Goal: Task Accomplishment & Management: Manage account settings

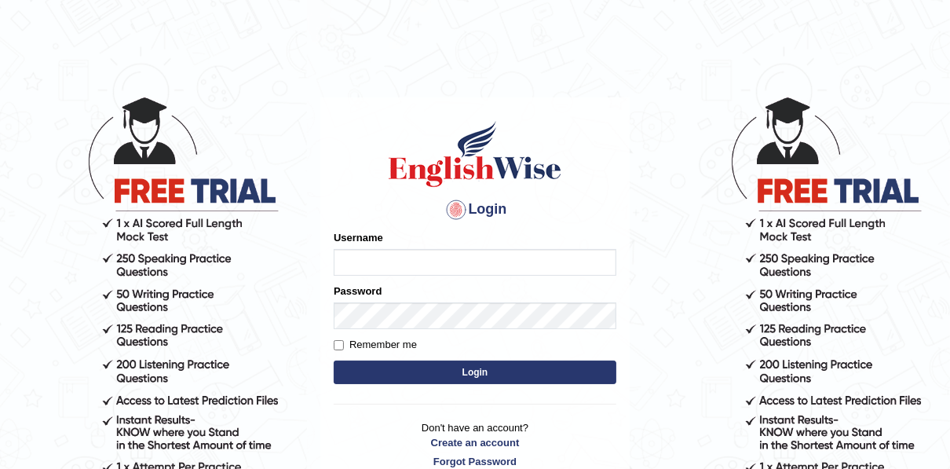
click at [386, 261] on input "Username" at bounding box center [475, 262] width 283 height 27
type input "auralima"
click at [337, 348] on input "Remember me" at bounding box center [339, 345] width 10 height 10
checkbox input "true"
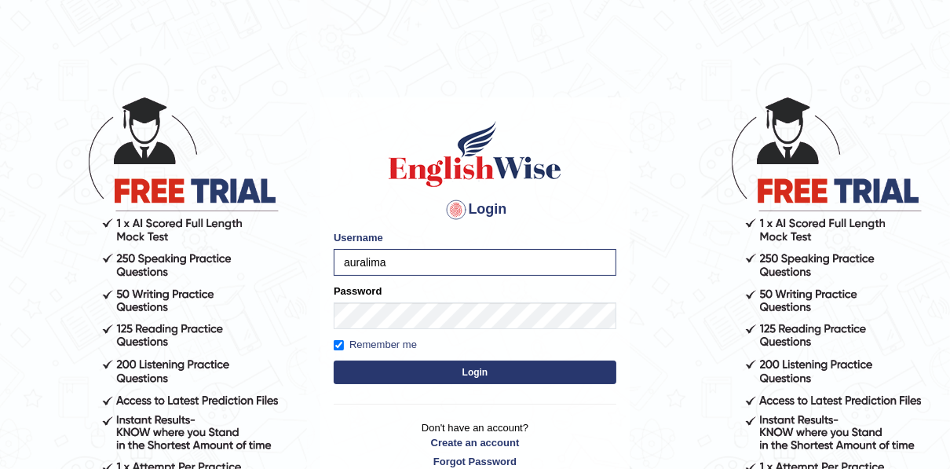
click at [549, 364] on button "Login" at bounding box center [475, 372] width 283 height 24
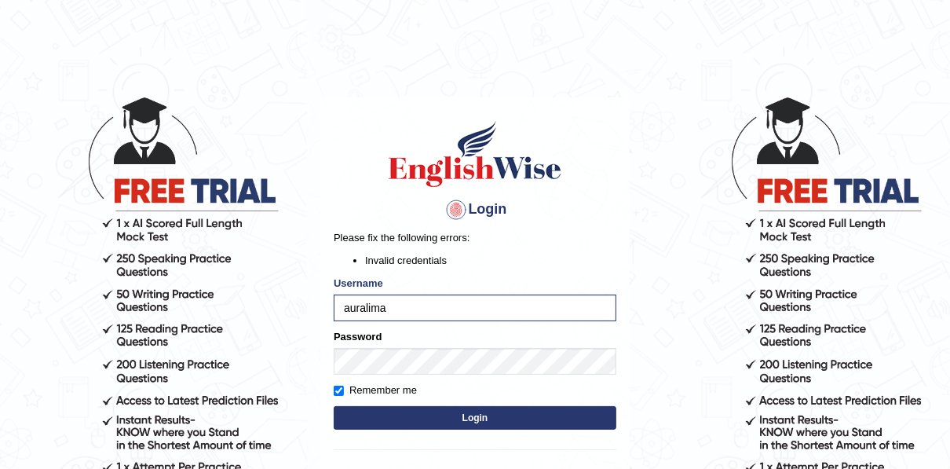
click at [530, 414] on button "Login" at bounding box center [475, 418] width 283 height 24
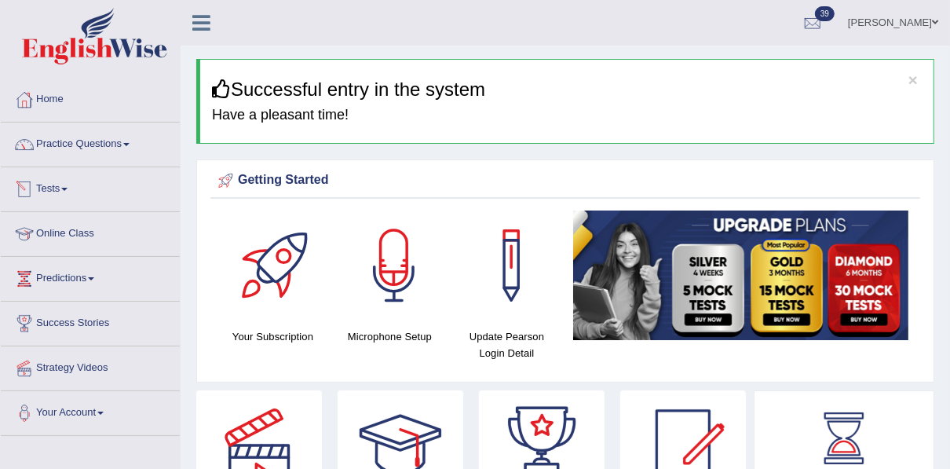
click at [60, 182] on link "Tests" at bounding box center [90, 186] width 179 height 39
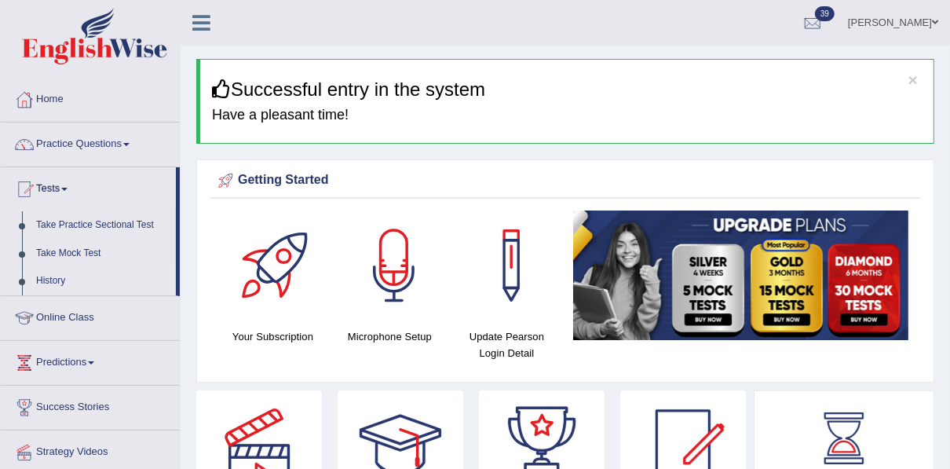
click at [55, 277] on link "History" at bounding box center [102, 281] width 147 height 28
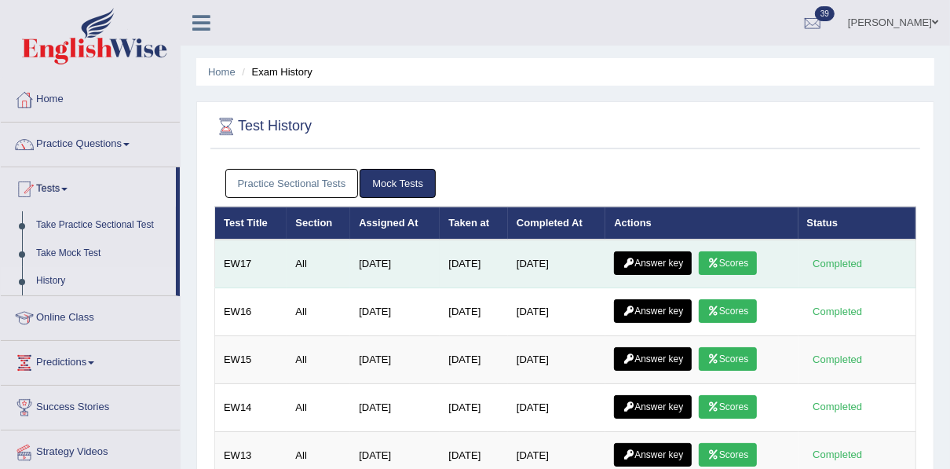
click at [737, 258] on link "Scores" at bounding box center [728, 263] width 58 height 24
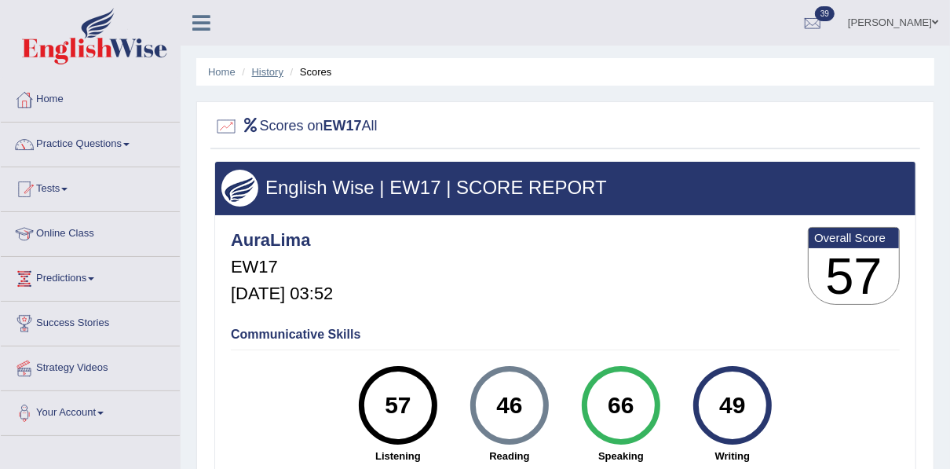
click at [267, 75] on link "History" at bounding box center [267, 72] width 31 height 12
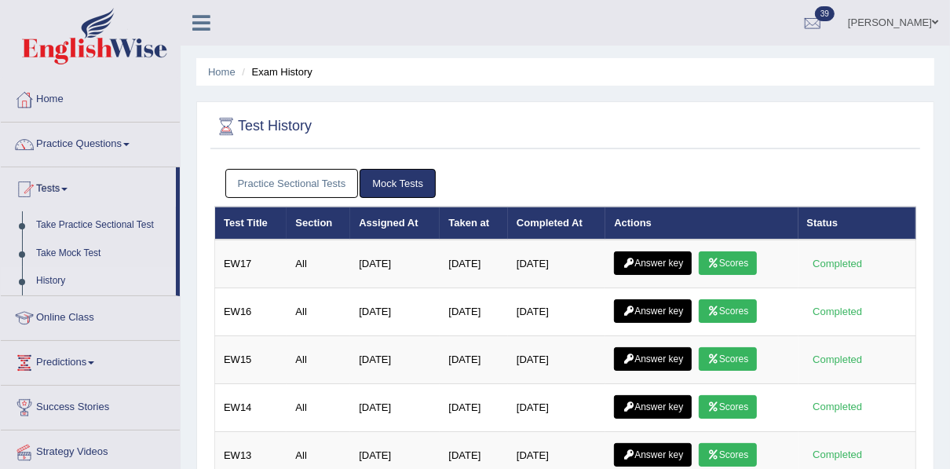
click at [319, 181] on link "Practice Sectional Tests" at bounding box center [291, 183] width 133 height 29
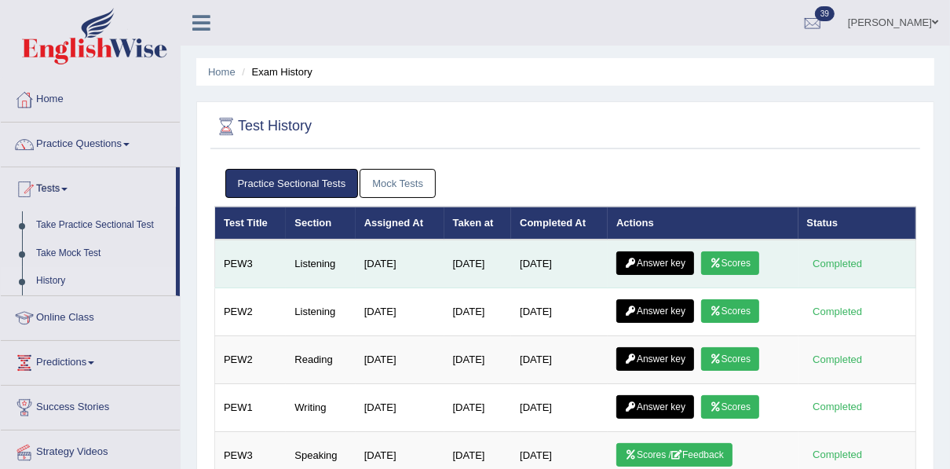
click at [730, 265] on link "Scores" at bounding box center [730, 263] width 58 height 24
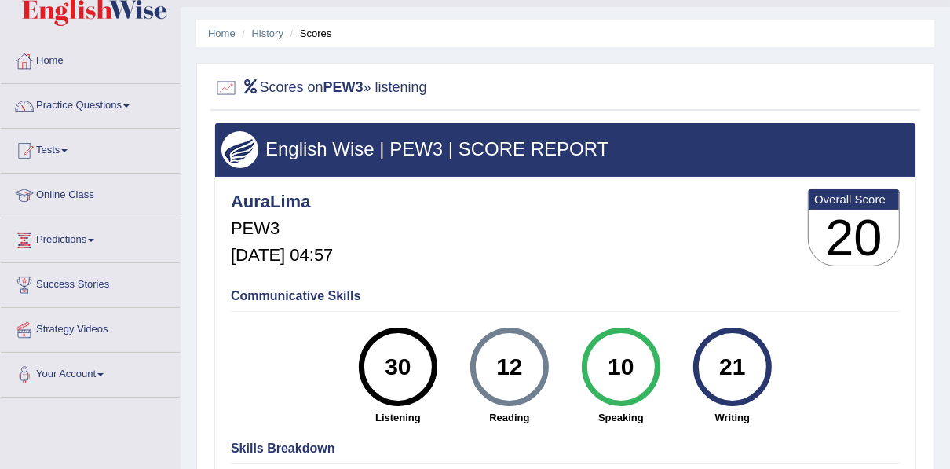
scroll to position [9, 0]
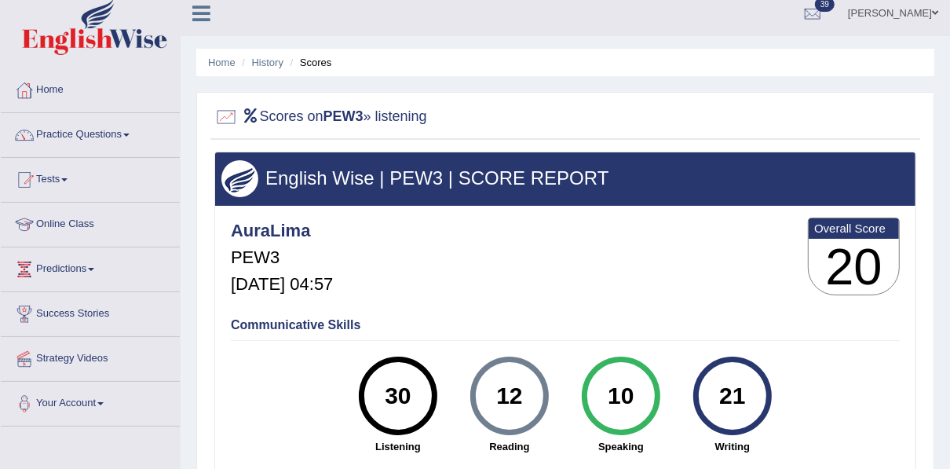
click at [260, 49] on ul "Home History Scores" at bounding box center [565, 62] width 738 height 27
click at [261, 64] on link "History" at bounding box center [267, 63] width 31 height 12
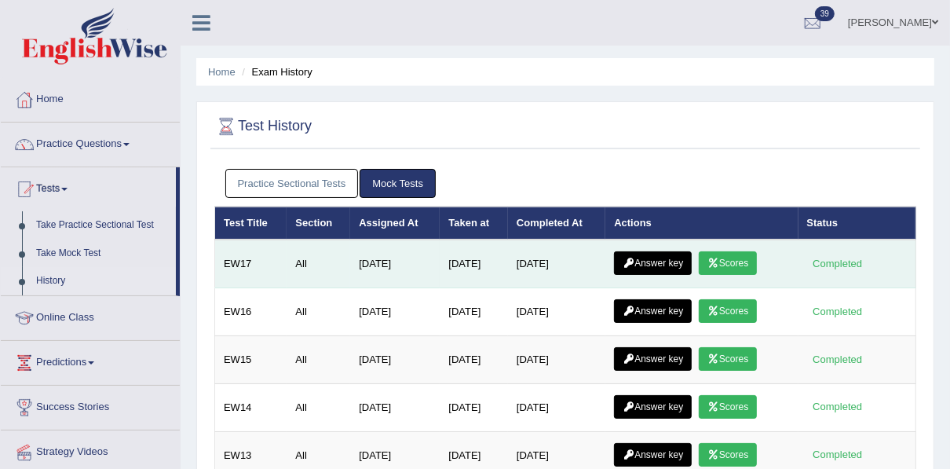
click at [651, 257] on link "Answer key" at bounding box center [653, 263] width 78 height 24
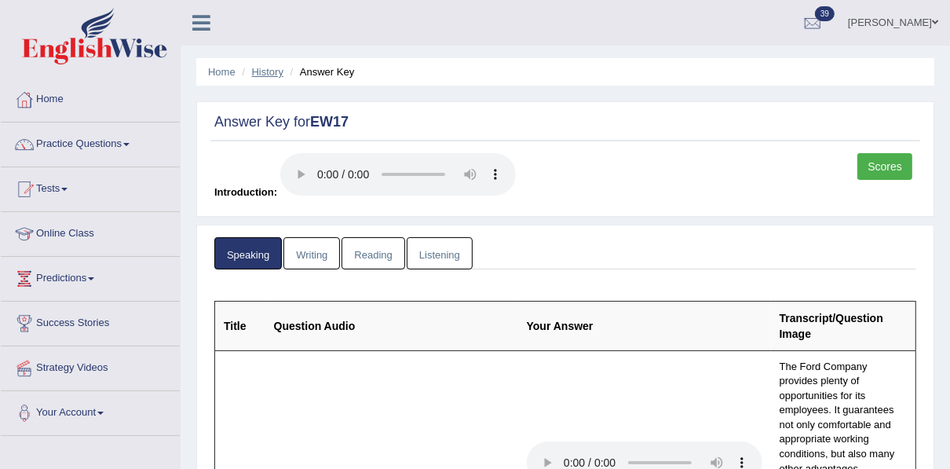
click at [268, 72] on link "History" at bounding box center [267, 72] width 31 height 12
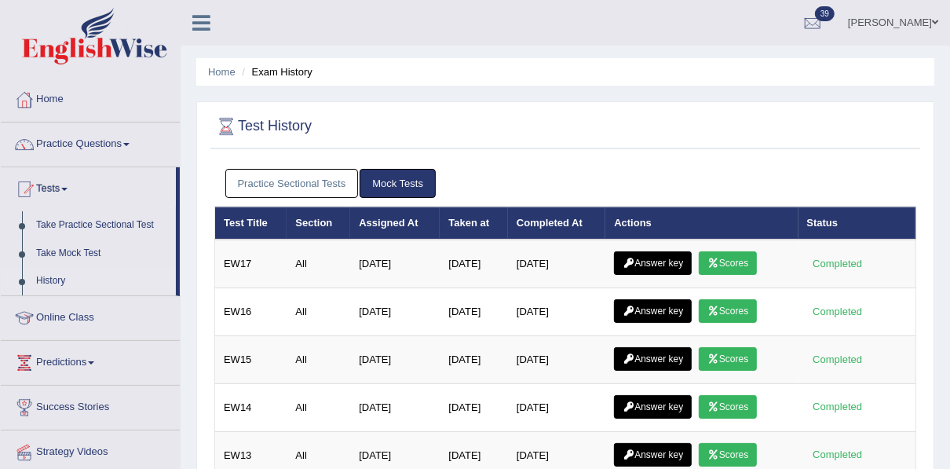
click at [316, 183] on link "Practice Sectional Tests" at bounding box center [291, 183] width 133 height 29
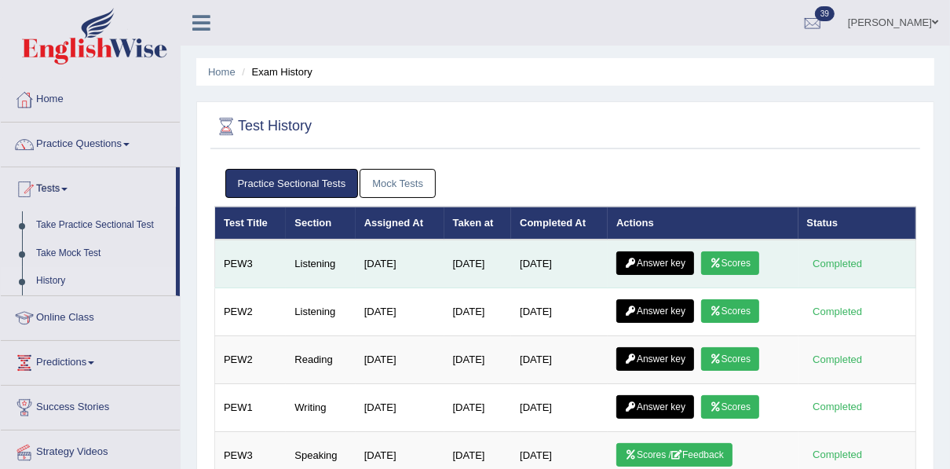
click at [679, 257] on link "Answer key" at bounding box center [655, 263] width 78 height 24
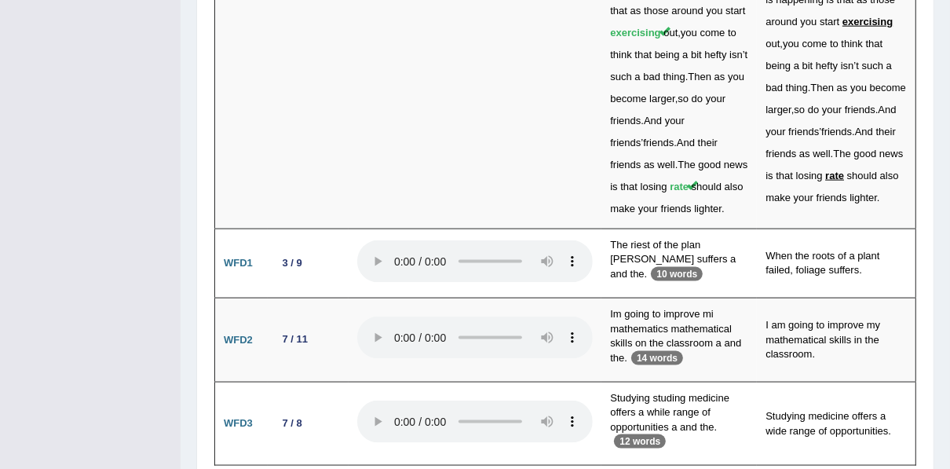
scroll to position [5325, 0]
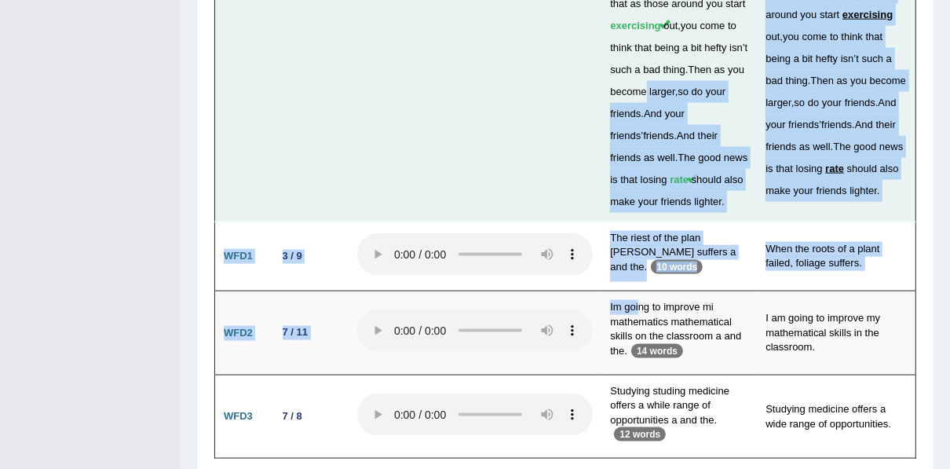
drag, startPoint x: 665, startPoint y: 246, endPoint x: 670, endPoint y: 8, distance: 237.9
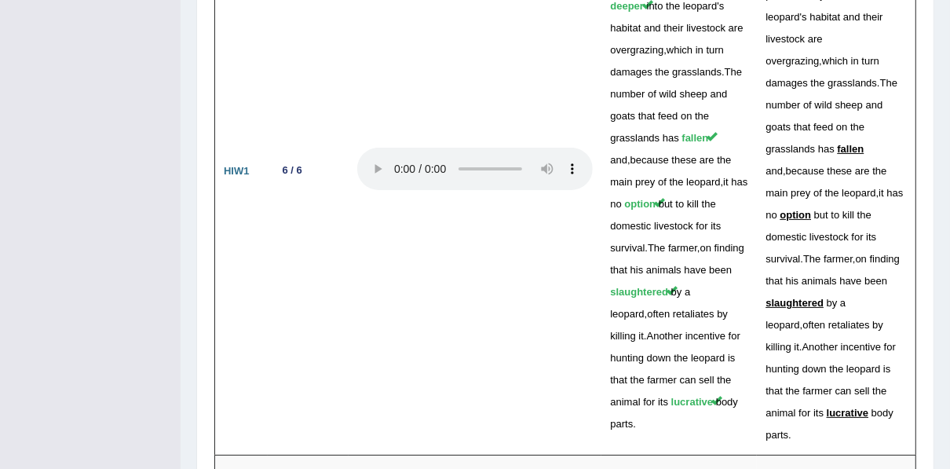
scroll to position [2907, 0]
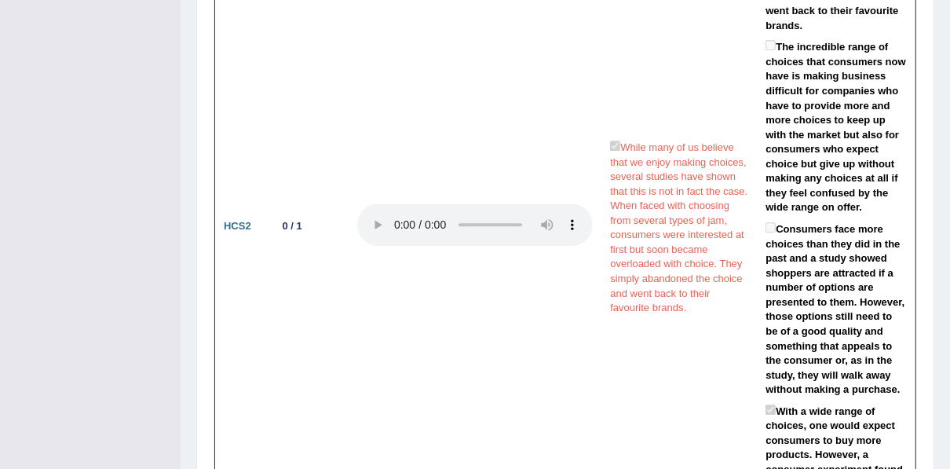
drag, startPoint x: 949, startPoint y: 248, endPoint x: 950, endPoint y: 218, distance: 29.8
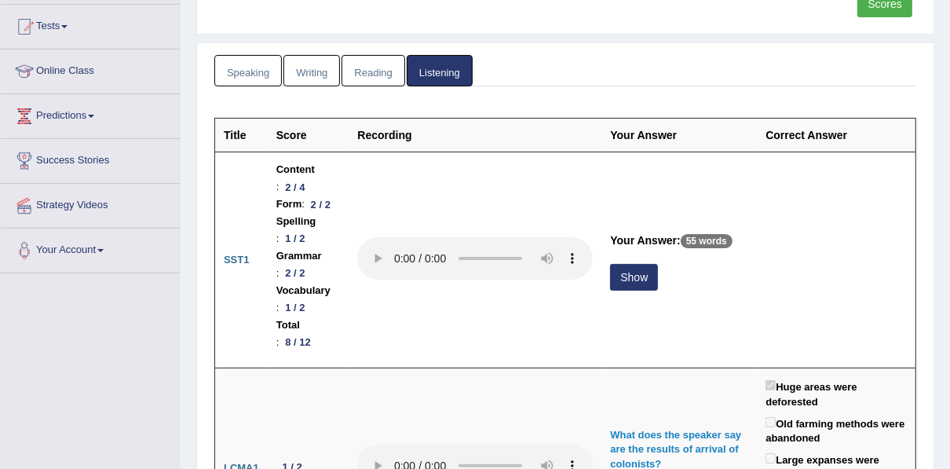
scroll to position [0, 0]
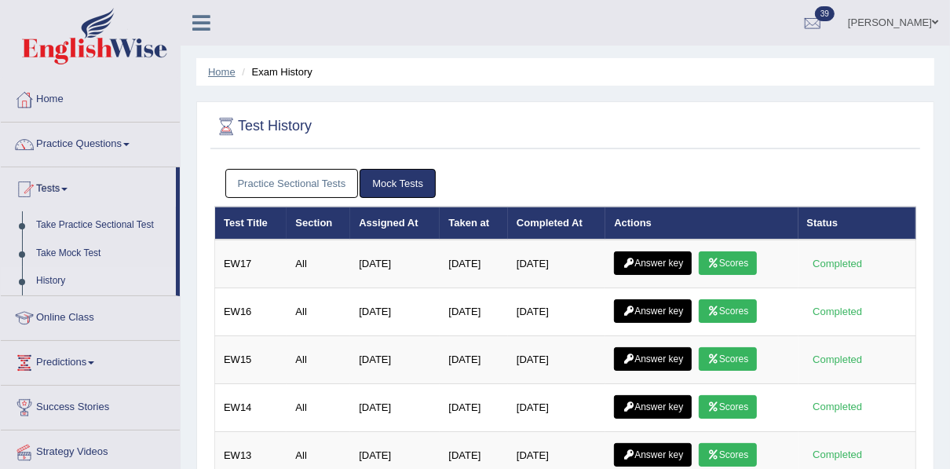
click at [215, 69] on link "Home" at bounding box center [221, 72] width 27 height 12
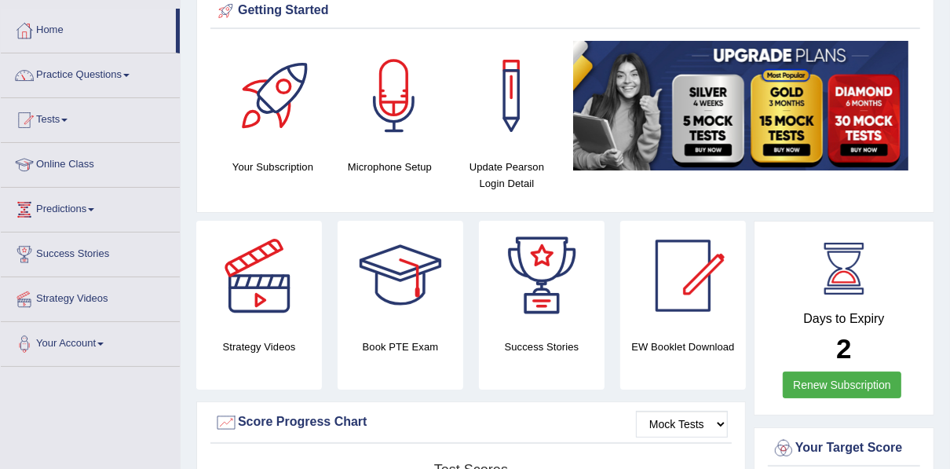
scroll to position [23, 0]
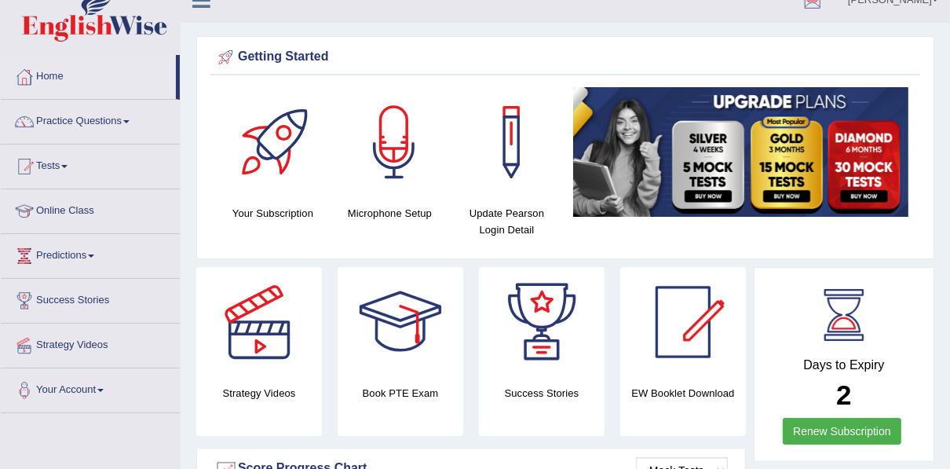
click at [777, 136] on img at bounding box center [740, 152] width 335 height 130
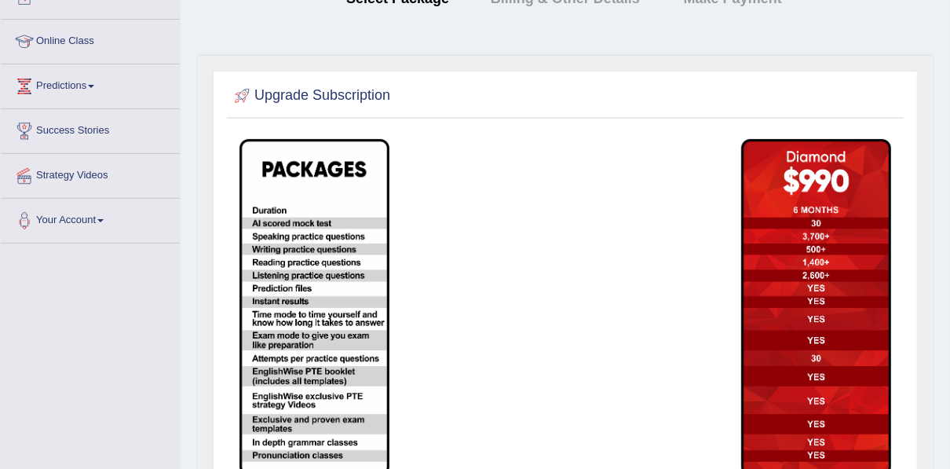
scroll to position [196, 0]
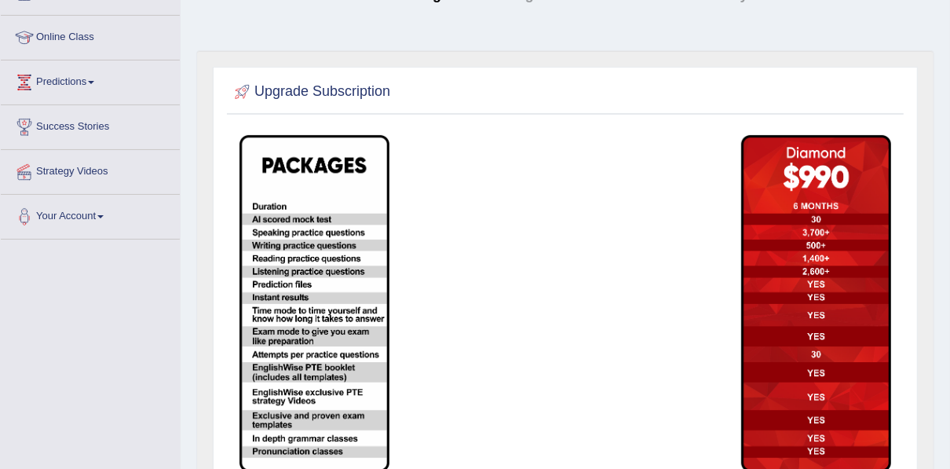
drag, startPoint x: 947, startPoint y: 209, endPoint x: 942, endPoint y: 250, distance: 42.0
click at [942, 250] on div "Home Account Current Subscription Upgrade Subscription 1 Select Package 2 Billi…" at bounding box center [565, 196] width 769 height 785
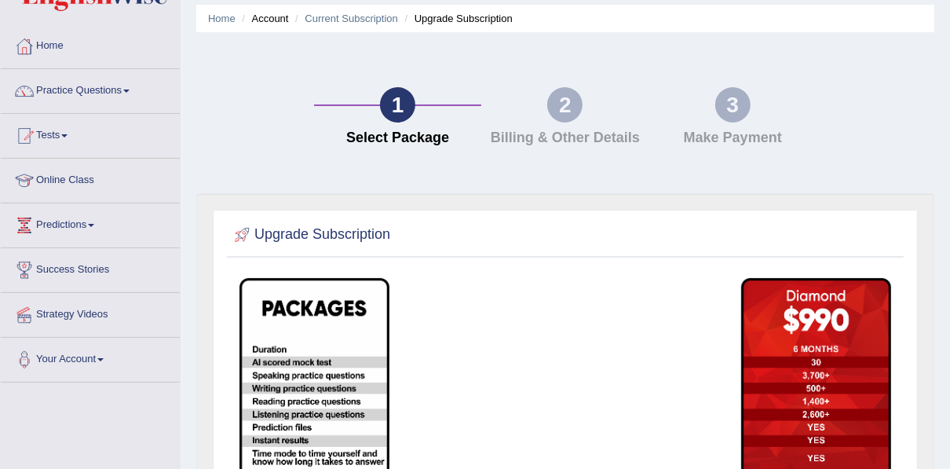
scroll to position [0, 0]
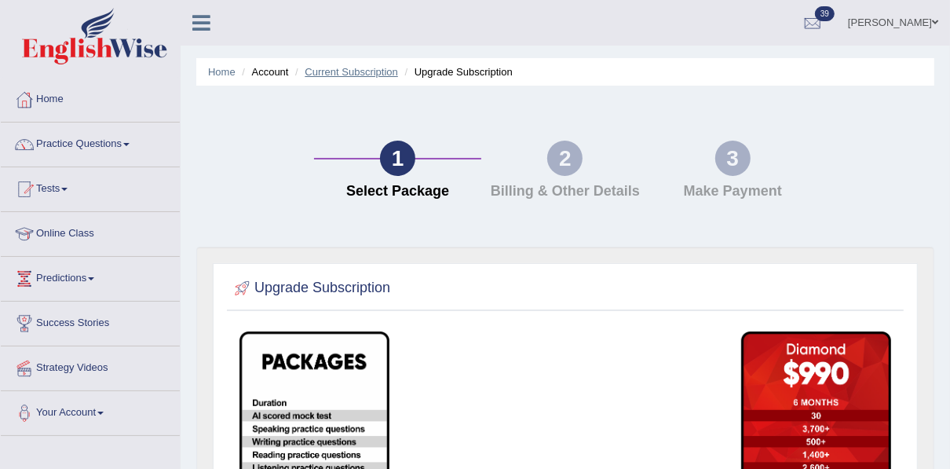
click at [333, 68] on link "Current Subscription" at bounding box center [351, 72] width 93 height 12
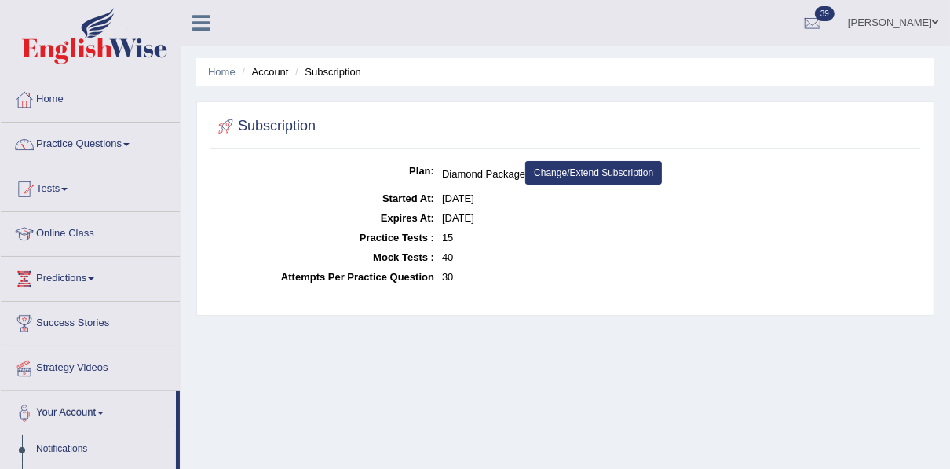
click at [583, 171] on link "Change/Extend Subscription" at bounding box center [593, 173] width 137 height 24
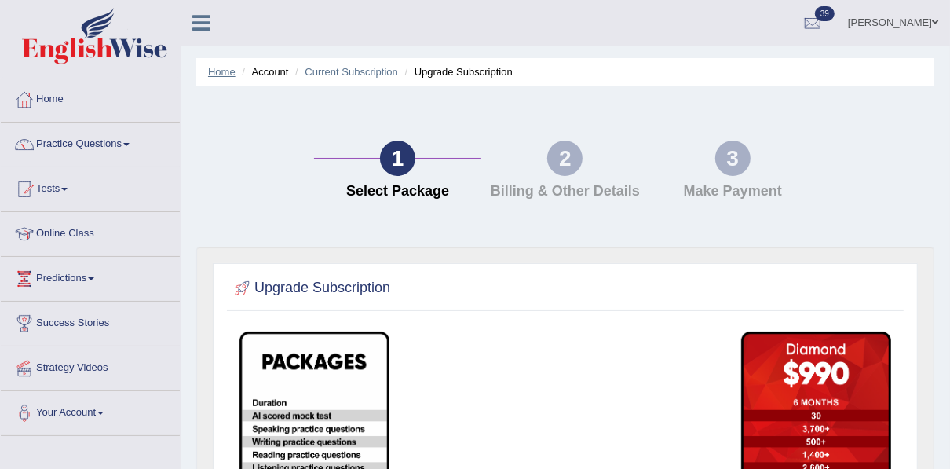
click at [228, 75] on link "Home" at bounding box center [221, 72] width 27 height 12
